Goal: Navigation & Orientation: Find specific page/section

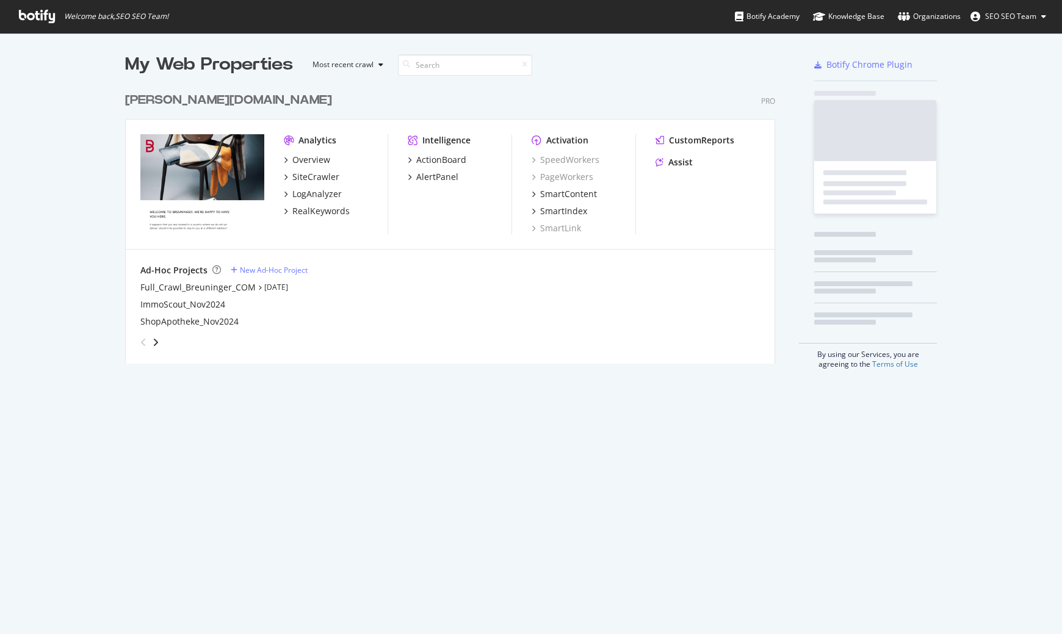
scroll to position [278, 651]
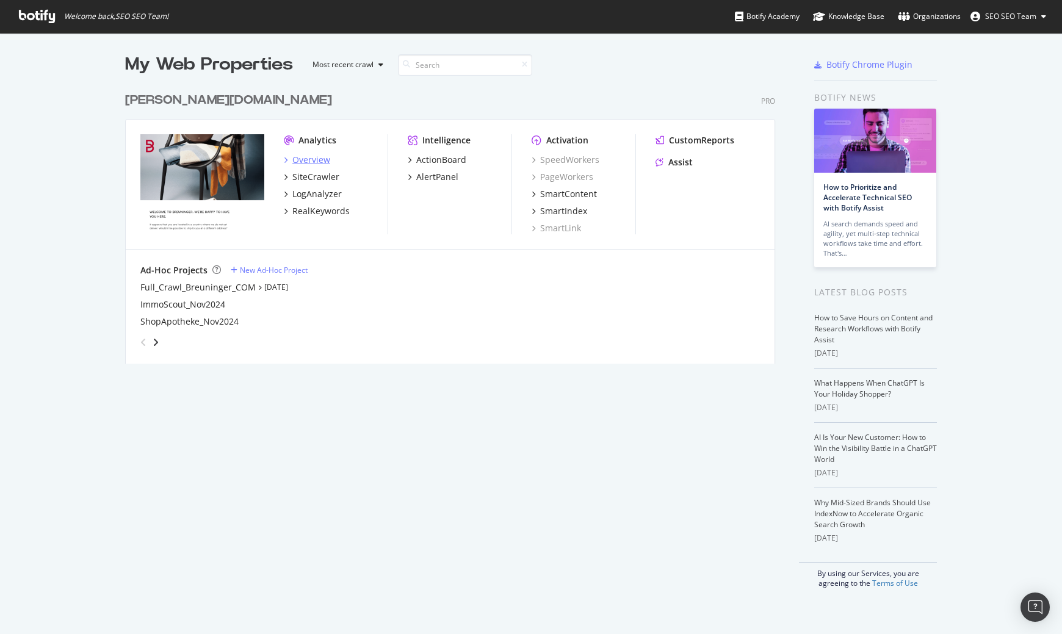
click at [302, 161] on div "Overview" at bounding box center [311, 160] width 38 height 12
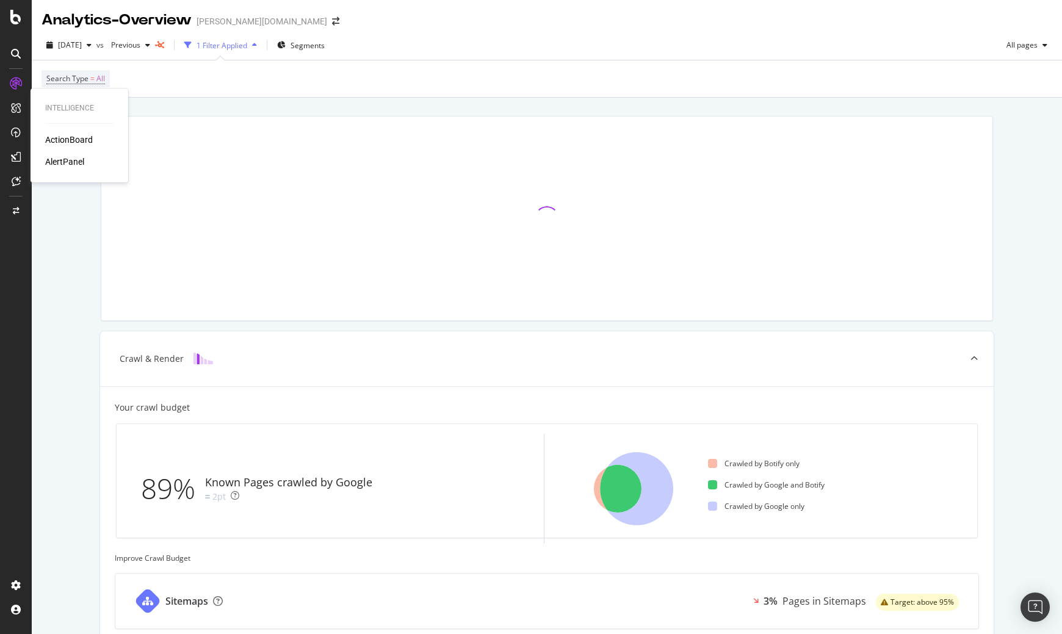
click at [62, 134] on div "ActionBoard" at bounding box center [69, 140] width 48 height 12
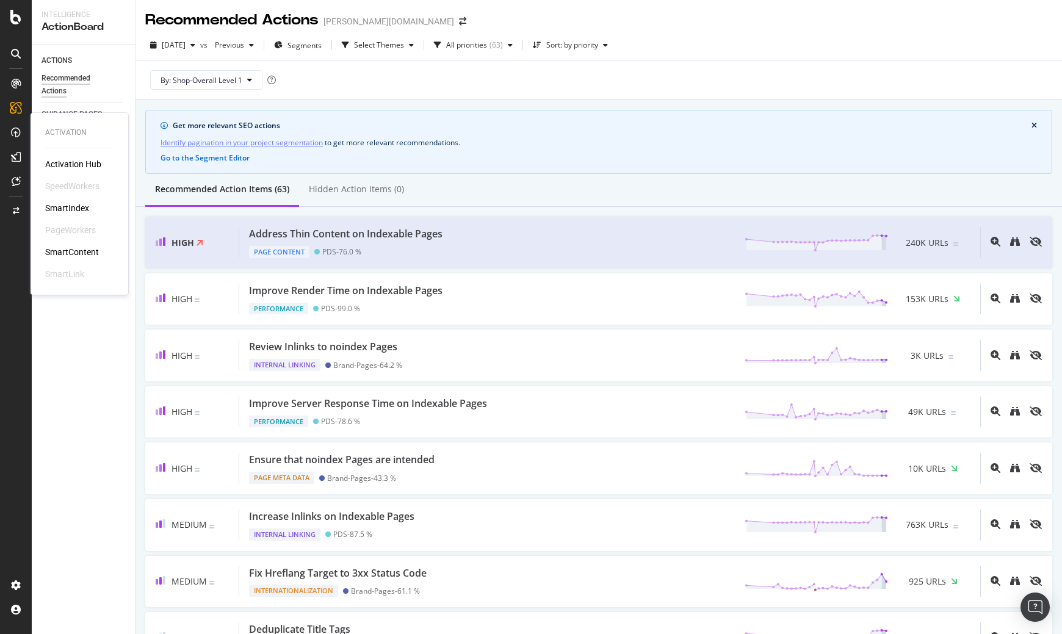
click at [84, 206] on div "SmartIndex" at bounding box center [67, 208] width 44 height 12
